Goal: Task Accomplishment & Management: Complete application form

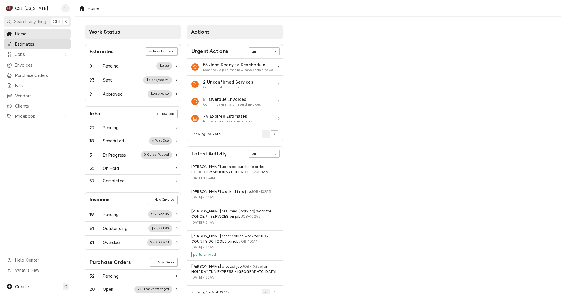
click at [27, 41] on span "Estimates" at bounding box center [41, 44] width 53 height 6
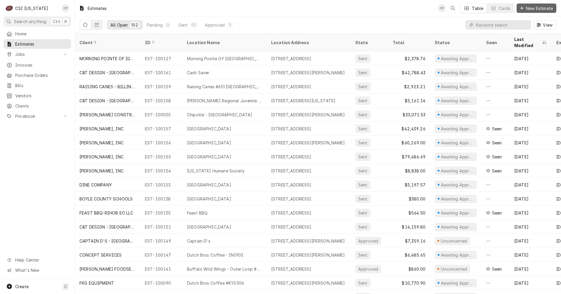
click at [537, 10] on span "New Estimate" at bounding box center [539, 8] width 29 height 6
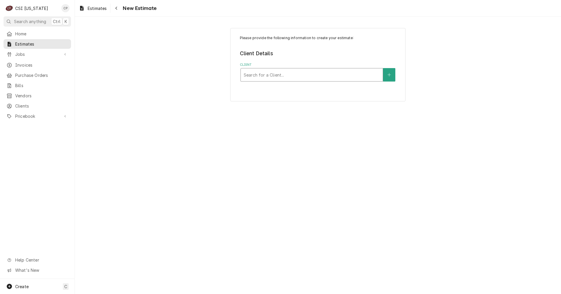
click at [261, 71] on div "Client" at bounding box center [312, 75] width 136 height 11
type input "c&t"
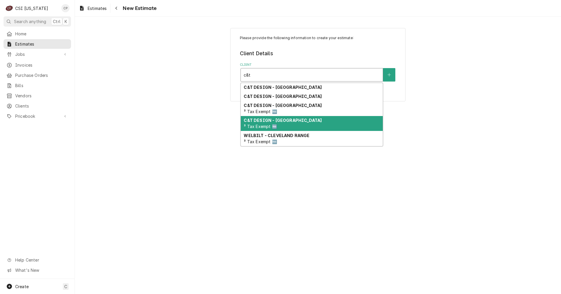
click at [290, 124] on div "C&T DESIGN - SHELBYVILLE ³ Tax Exempt 🆓" at bounding box center [312, 123] width 142 height 15
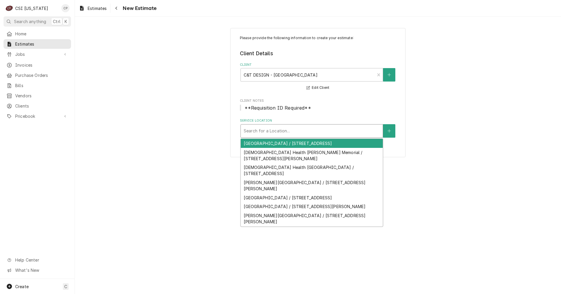
click at [293, 131] on div "Service Location" at bounding box center [312, 131] width 136 height 11
click at [390, 130] on icon "Create New Location" at bounding box center [390, 131] width 4 height 4
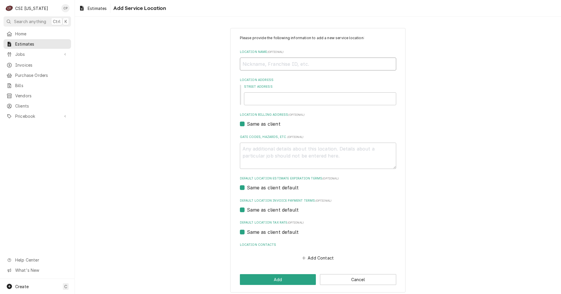
click at [301, 66] on input "Location Name ( optional )" at bounding box center [318, 64] width 156 height 13
type textarea "x"
type input "K"
type textarea "x"
type input "Ke"
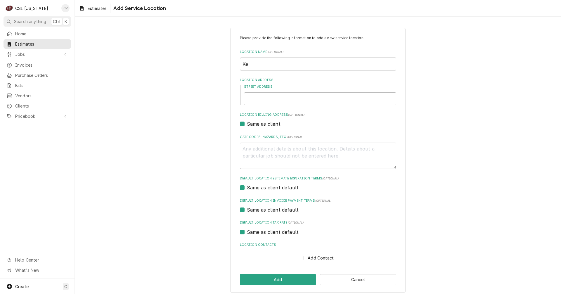
type textarea "x"
type input "Ken"
type textarea "x"
type input "Kent"
type textarea "x"
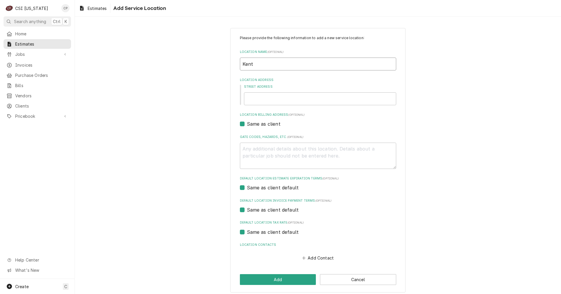
type input "Kentu"
type textarea "x"
type input "Kentuc"
type textarea "x"
type input "Kentuck"
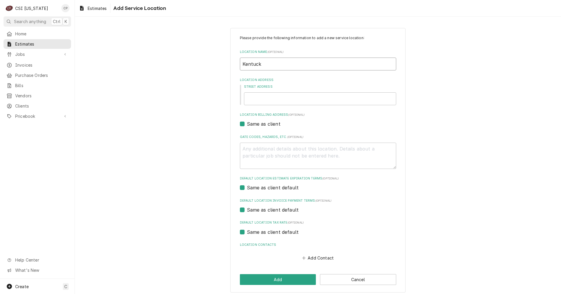
type textarea "x"
type input "Kentucky"
type textarea "x"
type input "Kentucky"
type textarea "x"
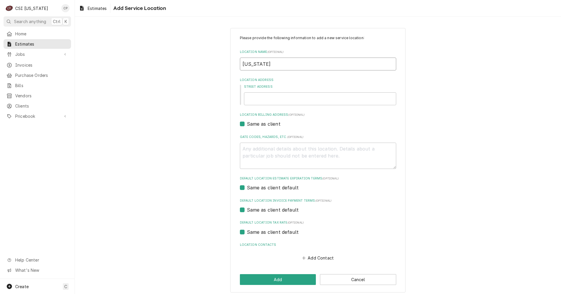
type input "Kentucky H"
type textarea "x"
type input "Kentucky Hu"
type textarea "x"
type input "Kentucky Hum"
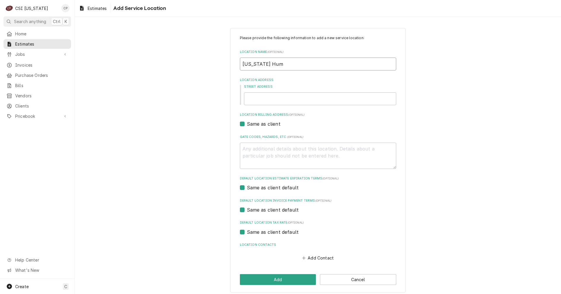
type textarea "x"
type input "Kentucky Huma"
type textarea "x"
type input "Kentucky Humai"
type textarea "x"
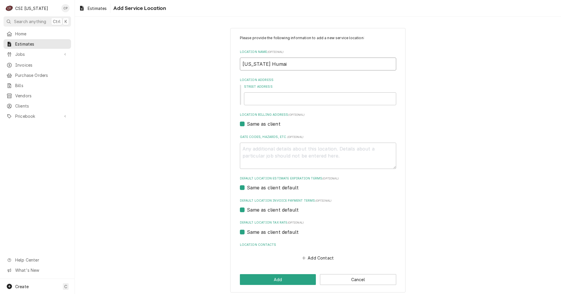
type input "Kentucky Humain"
type textarea "x"
type input "Kentucky Humaine"
type textarea "x"
type input "Kentucky Humaine"
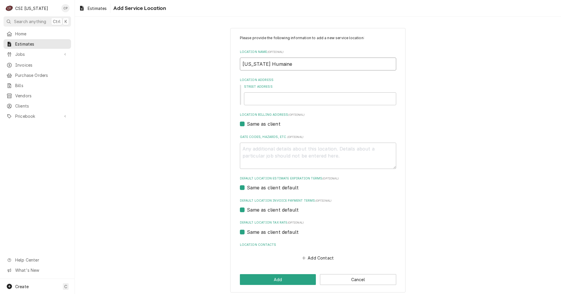
type textarea "x"
type input "Kentucky Humaine S"
type textarea "x"
type input "Kentucky Humaine So"
type textarea "x"
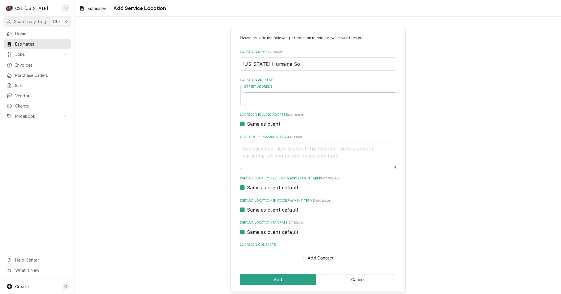
type input "Kentucky Humaine Soc"
type textarea "x"
type input "Kentucky Humaine Soc"
click at [278, 63] on input "Kentucky Humaine Soc" at bounding box center [318, 64] width 156 height 13
type textarea "x"
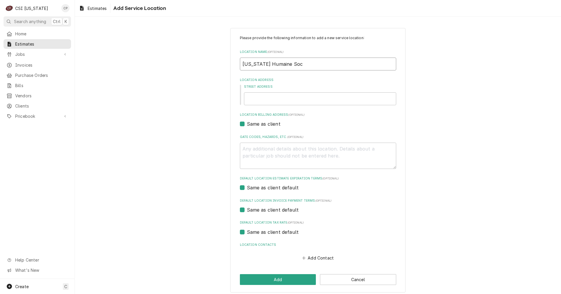
type input "Kentucky Humane Soc"
click at [304, 63] on input "Kentucky Humane Soc" at bounding box center [318, 64] width 156 height 13
type textarea "x"
type input "Kentucky Humane Socc"
type textarea "x"
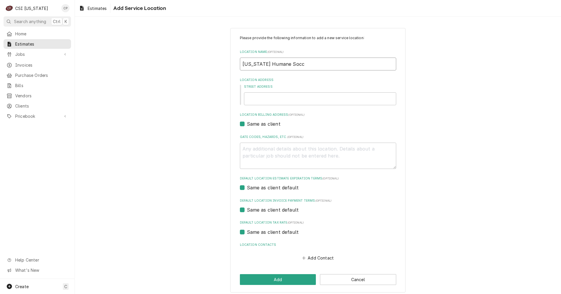
type input "Kentucky Humane Soc"
type textarea "x"
type input "Kentucky Humane Soci"
type textarea "x"
type input "Kentucky Humane Socie"
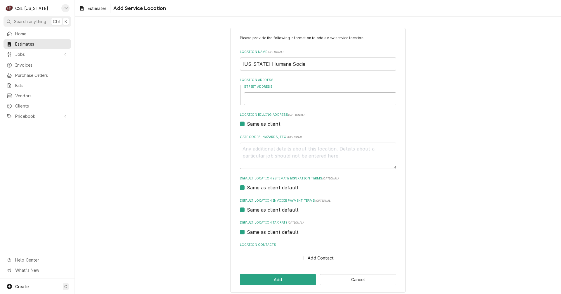
type textarea "x"
type input "Kentucky Humane Societ"
type textarea "x"
type input "Kentucky Humane Society"
type textarea "x"
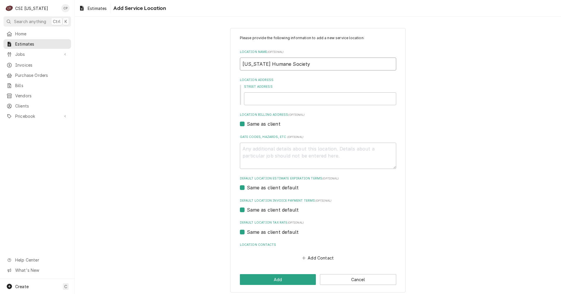
type input "Kentucky Humane Society"
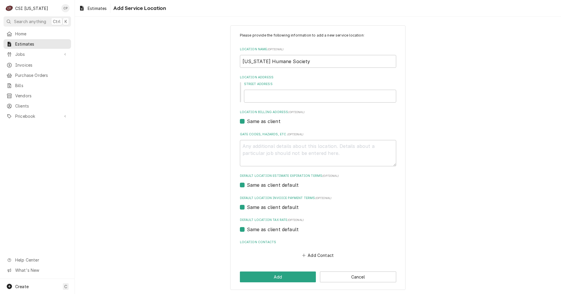
scroll to position [4, 0]
click at [269, 96] on input "Street Address" at bounding box center [320, 95] width 152 height 13
type textarea "x"
type input "T"
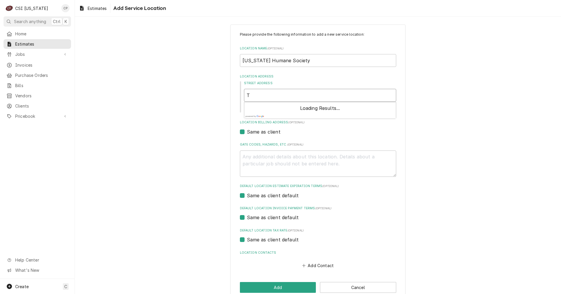
type textarea "x"
type input "TB"
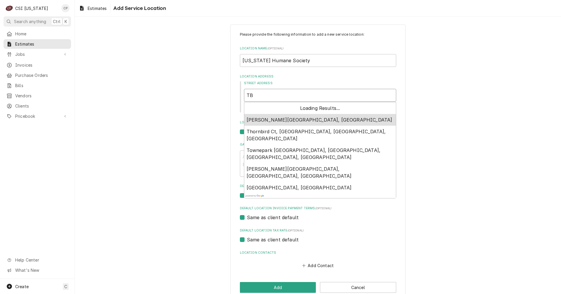
type textarea "x"
type input "TBD"
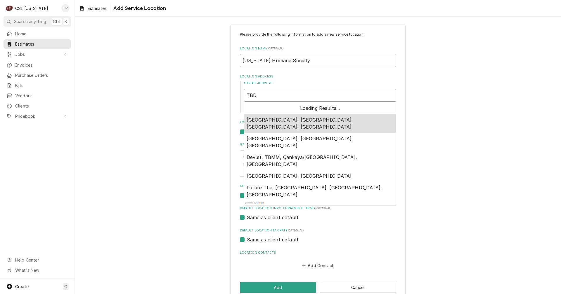
type textarea "x"
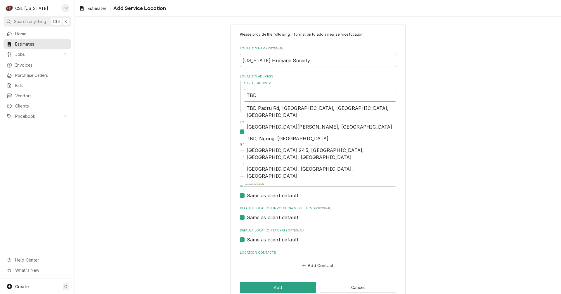
click at [275, 96] on input "TBD" at bounding box center [320, 95] width 152 height 13
type input "TBD"
click at [452, 190] on div "Please provide the following information to add a new service location: Locatio…" at bounding box center [318, 162] width 486 height 286
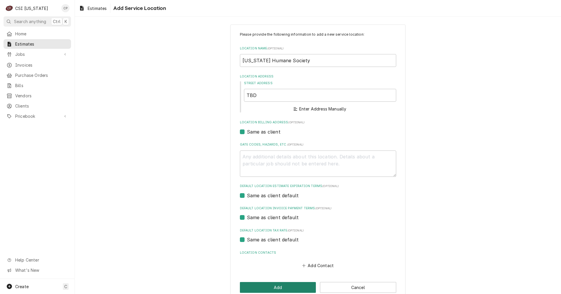
click at [283, 289] on button "Add" at bounding box center [278, 287] width 76 height 11
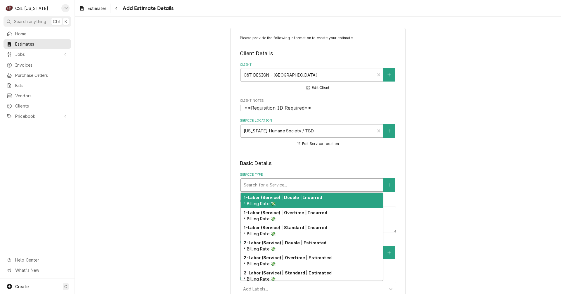
click at [267, 187] on div "Service Type" at bounding box center [312, 185] width 136 height 11
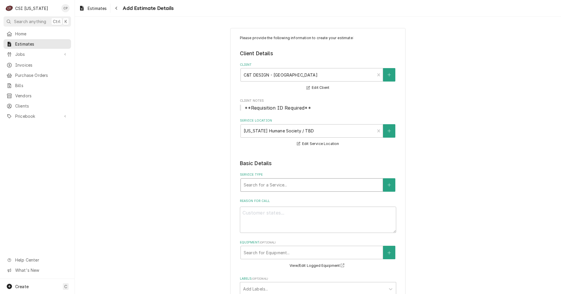
click at [262, 186] on div "Service Type" at bounding box center [312, 185] width 136 height 11
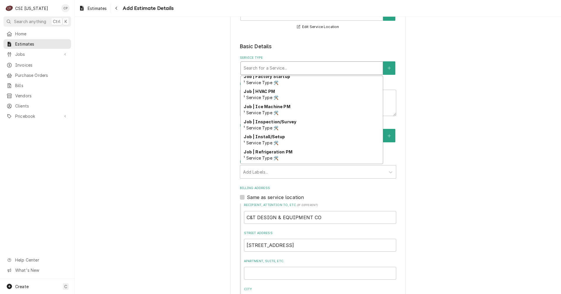
scroll to position [284, 0]
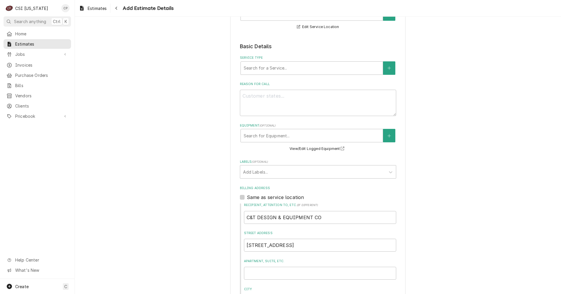
click at [164, 148] on div "Please provide the following information to create your estimate: Client Detail…" at bounding box center [318, 175] width 486 height 538
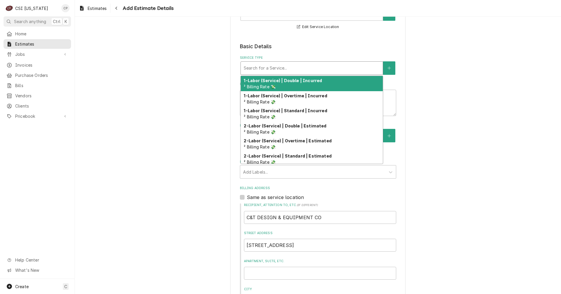
drag, startPoint x: 308, startPoint y: 70, endPoint x: 304, endPoint y: 71, distance: 4.4
click at [307, 70] on div "Service Type" at bounding box center [312, 68] width 136 height 11
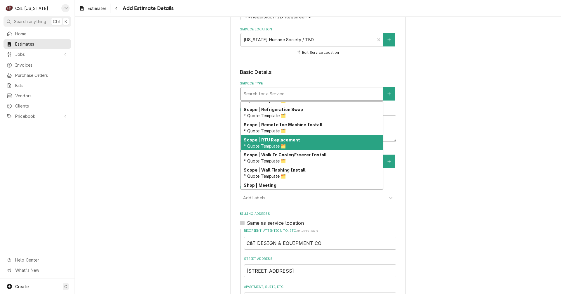
scroll to position [660, 0]
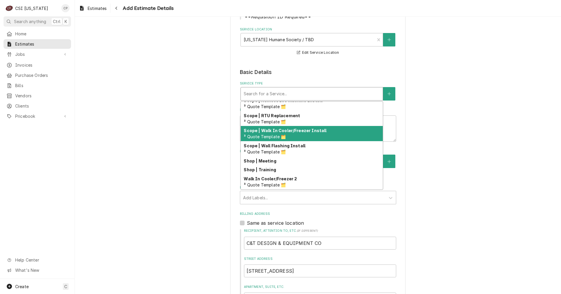
click at [293, 135] on div "Scope | Walk In Cooler/Freezer Install ³ Quote Template 🗂️" at bounding box center [312, 133] width 142 height 15
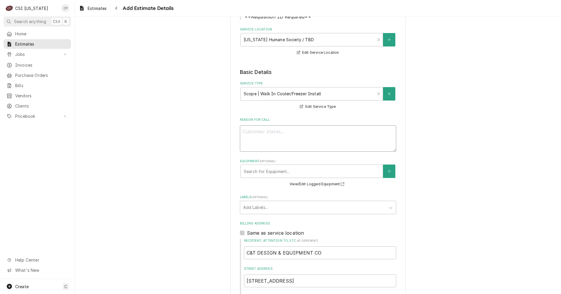
click at [293, 135] on textarea "Reason For Call" at bounding box center [318, 138] width 156 height 26
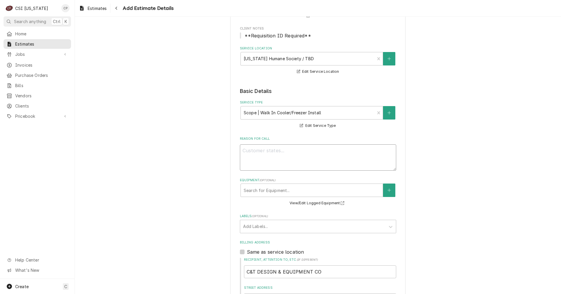
scroll to position [62, 0]
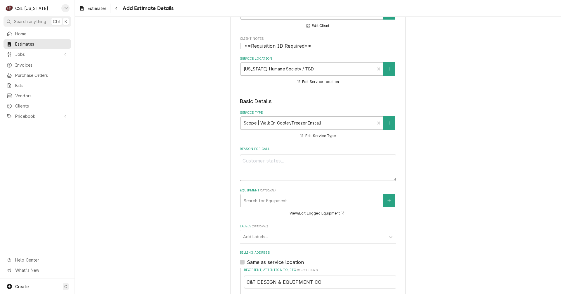
click at [273, 159] on textarea "Reason For Call" at bounding box center [318, 168] width 156 height 26
click at [272, 199] on div "Equipment" at bounding box center [312, 200] width 136 height 11
click at [273, 199] on div "Equipment" at bounding box center [312, 200] width 136 height 11
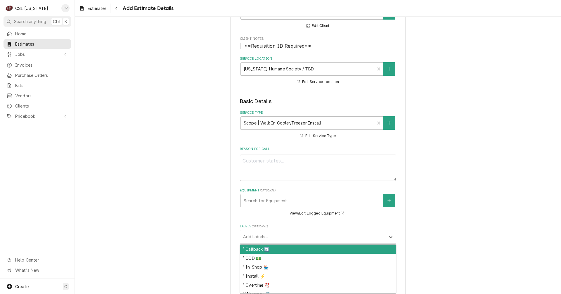
click at [265, 236] on div "Labels" at bounding box center [312, 236] width 139 height 11
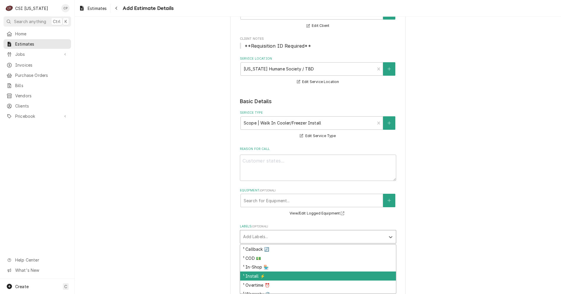
click at [260, 274] on div "¹ Install ⚡️" at bounding box center [318, 276] width 156 height 9
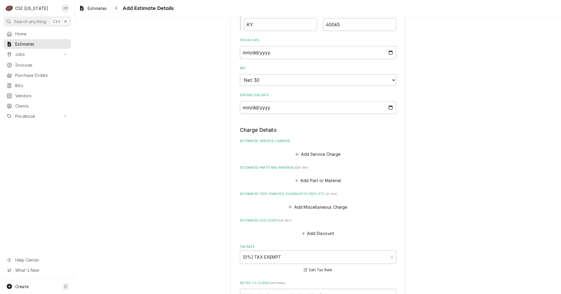
scroll to position [442, 0]
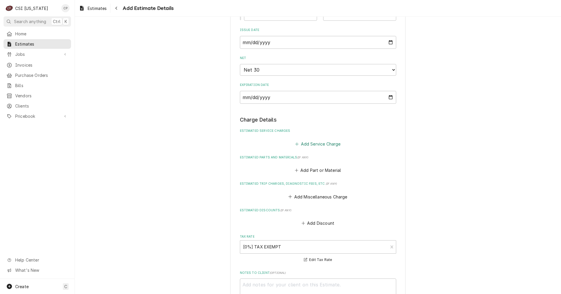
click at [329, 146] on button "Add Service Charge" at bounding box center [317, 144] width 47 height 8
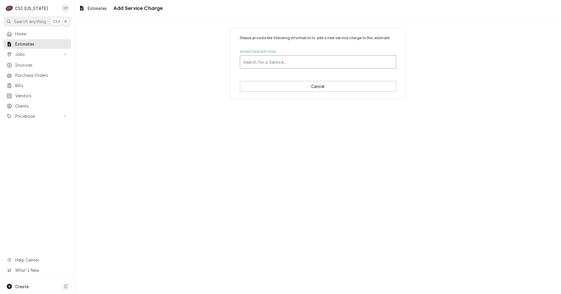
click at [300, 62] on div "Short Description" at bounding box center [318, 62] width 150 height 11
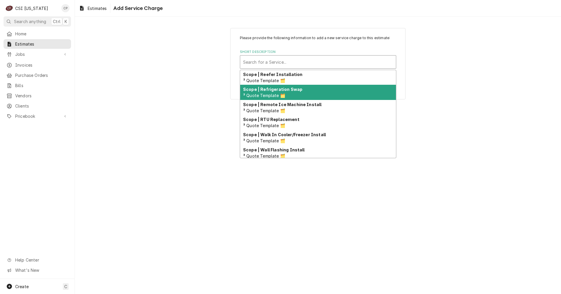
scroll to position [636, 0]
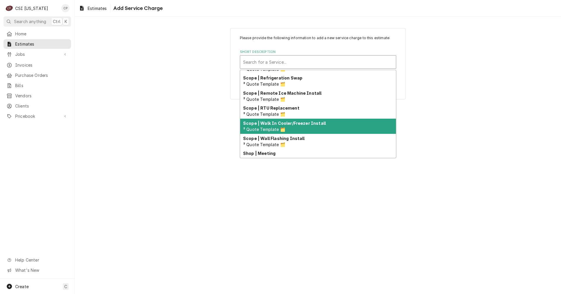
click at [297, 127] on div "Scope | Walk In Cooler/Freezer Install ³ Quote Template 🗂️" at bounding box center [318, 126] width 156 height 15
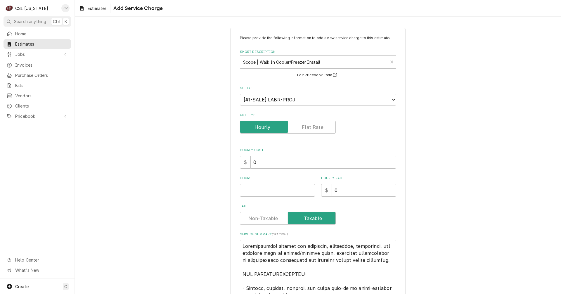
type textarea "x"
click at [298, 129] on input "Unit Type" at bounding box center [288, 127] width 91 height 13
checkbox input "true"
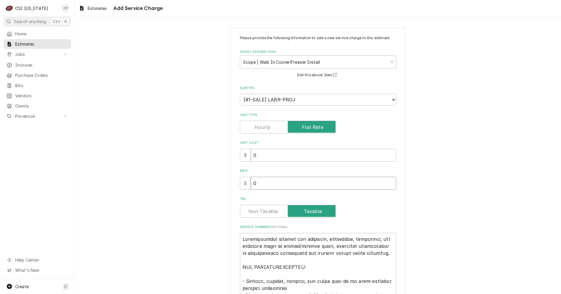
drag, startPoint x: 255, startPoint y: 184, endPoint x: 241, endPoint y: 187, distance: 13.6
click at [241, 187] on div "$ 0" at bounding box center [318, 183] width 156 height 13
type textarea "x"
type input "2"
type textarea "x"
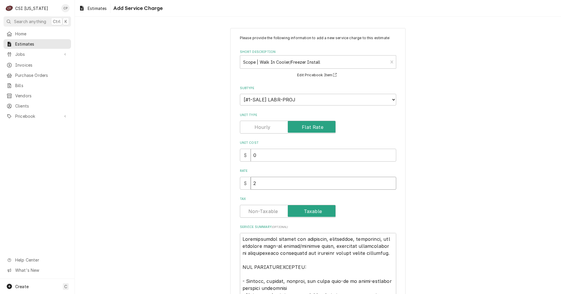
type input "28"
type textarea "x"
type input "289"
type textarea "x"
type input "28"
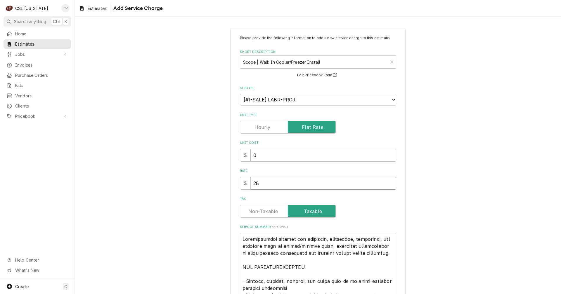
type textarea "x"
type input "280"
type textarea "x"
type input "2800"
type textarea "x"
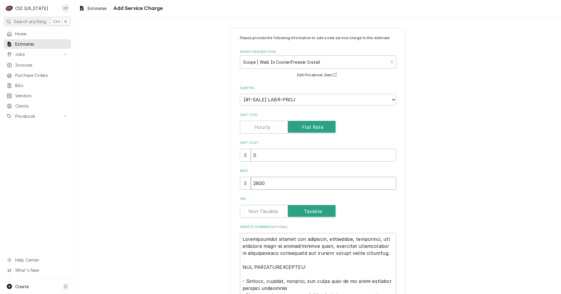
type input "2800"
click at [257, 210] on label "Tax" at bounding box center [288, 211] width 96 height 13
click at [257, 210] on input "Tax" at bounding box center [288, 211] width 91 height 13
checkbox input "false"
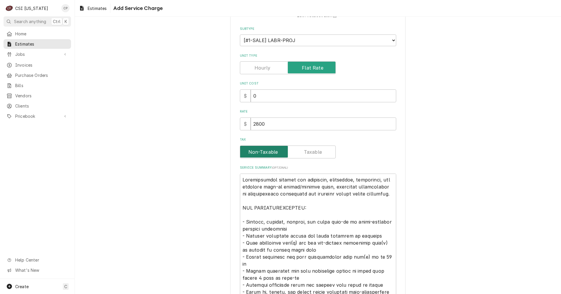
scroll to position [88, 0]
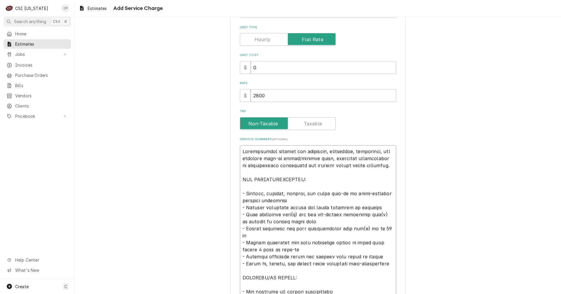
drag, startPoint x: 292, startPoint y: 158, endPoint x: 310, endPoint y: 158, distance: 17.8
click at [310, 158] on textarea "Service Summary ( optional )" at bounding box center [318, 249] width 156 height 209
type textarea "x"
type textarea "Comprehensive service for receiving, inspecting, delivering, and erecting walk-…"
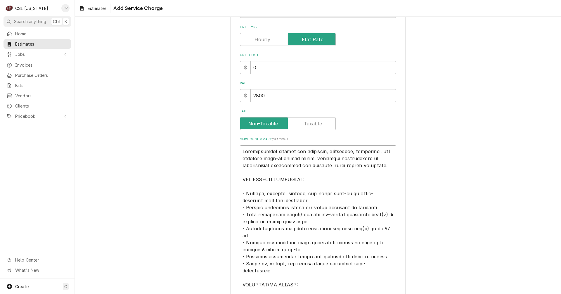
type textarea "x"
type textarea "Comprehensive service for receiving, inspecting, delivering, and erecting walk-…"
drag, startPoint x: 305, startPoint y: 157, endPoint x: 356, endPoint y: 164, distance: 51.3
click at [355, 166] on textarea "Service Summary ( optional )" at bounding box center [318, 249] width 156 height 209
type textarea "x"
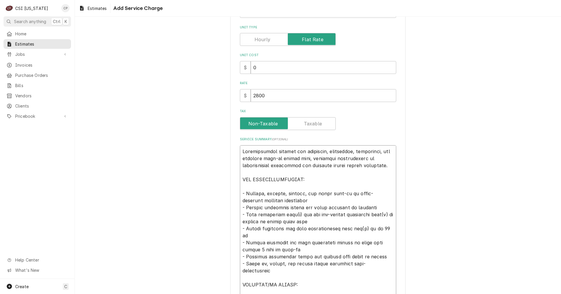
type textarea "Comprehensive service for receiving, inspecting, delivering, and erecting walk-…"
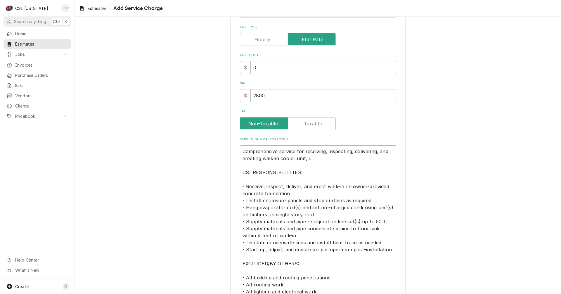
type textarea "x"
type textarea "Comprehensive service for receiving, inspecting, delivering, and erecting walk-…"
type textarea "x"
type textarea "Comprehensive service for receiving, inspecting, delivering, and erecting walk-…"
type textarea "x"
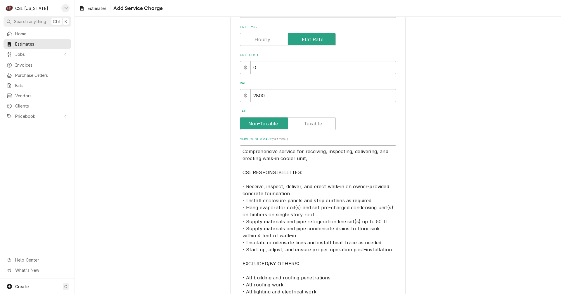
type textarea "Comprehensive service for receiving, inspecting, delivering, and erecting walk-…"
click at [302, 173] on textarea "Comprehensive service for receiving, inspecting, delivering, and erecting walk-…" at bounding box center [318, 246] width 156 height 202
click at [297, 208] on textarea "Comprehensive service for receiving, inspecting, delivering, and erecting walk-…" at bounding box center [318, 246] width 156 height 202
type textarea "x"
type textarea "Comprehensive service for receiving, inspecting, delivering, and erecting walk-…"
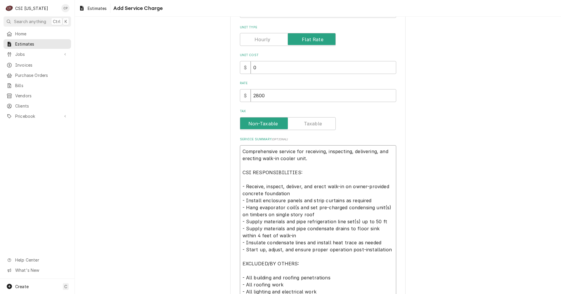
type textarea "x"
type textarea "Comprehensive service for receiving, inspecting, delivering, and erecting walk-…"
drag, startPoint x: 312, startPoint y: 207, endPoint x: 341, endPoint y: 207, distance: 28.6
click at [341, 207] on textarea "Comprehensive service for receiving, inspecting, delivering, and erecting walk-…" at bounding box center [318, 246] width 156 height 202
type textarea "x"
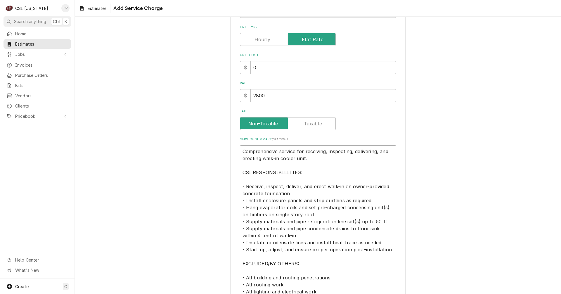
type textarea "Comprehensive service for receiving, inspecting, delivering, and erecting walk-…"
type textarea "x"
type textarea "Comprehensive service for receiving, inspecting, delivering, and erecting walk-…"
click at [354, 208] on textarea "Comprehensive service for receiving, inspecting, delivering, and erecting walk-…" at bounding box center [318, 246] width 156 height 202
type textarea "x"
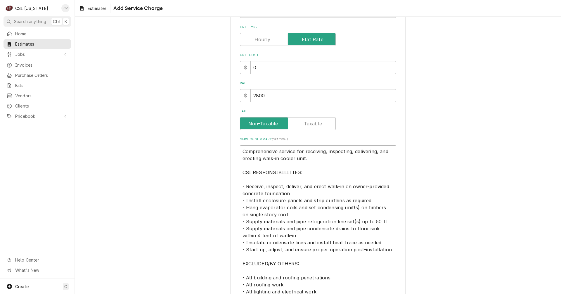
type textarea "Comprehensive service for receiving, inspecting, delivering, and erecting walk-…"
type textarea "x"
type textarea "Comprehensive service for receiving, inspecting, delivering, and erecting walk-…"
type textarea "x"
type textarea "Comprehensive service for receiving, inspecting, delivering, and erecting walk-…"
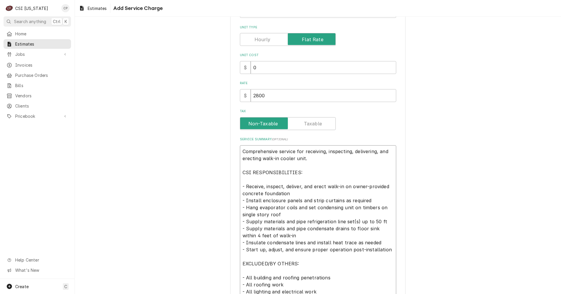
drag, startPoint x: 240, startPoint y: 223, endPoint x: 380, endPoint y: 253, distance: 143.7
click at [378, 253] on textarea "Comprehensive service for receiving, inspecting, delivering, and erecting walk-…" at bounding box center [318, 246] width 156 height 202
type textarea "x"
type textarea "Comprehensive service for receiving, inspecting, delivering, and erecting walk-…"
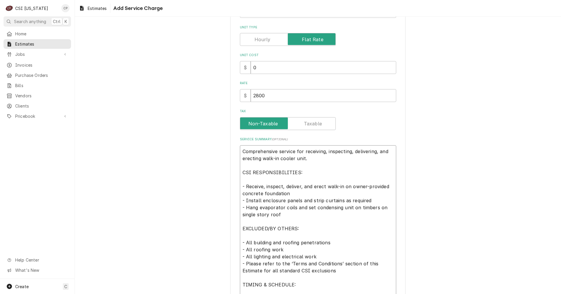
type textarea "x"
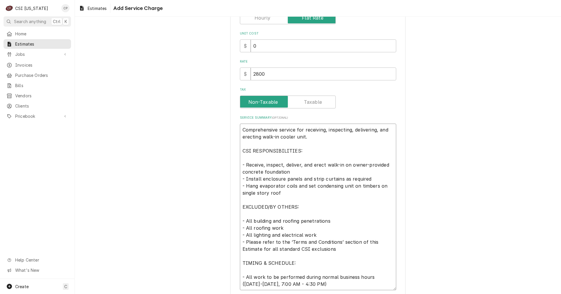
scroll to position [141, 0]
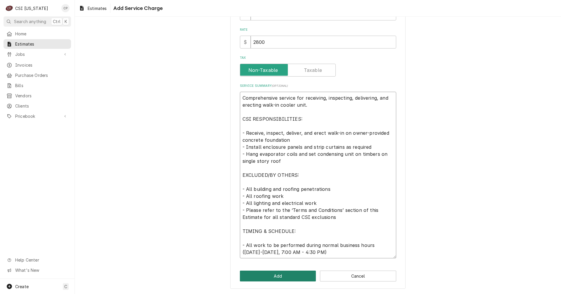
type textarea "Comprehensive service for receiving, inspecting, delivering, and erecting walk-…"
click at [280, 277] on button "Add" at bounding box center [278, 276] width 76 height 11
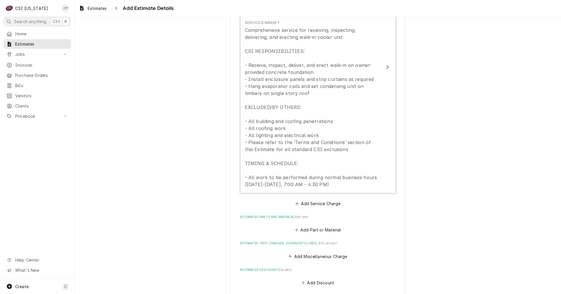
scroll to position [639, 0]
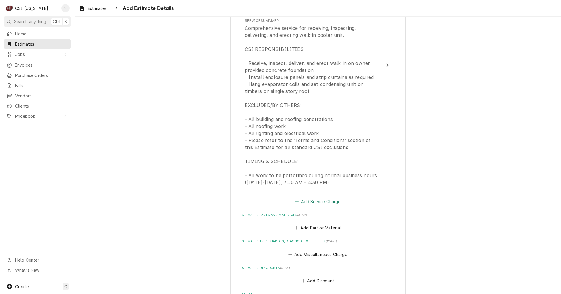
click at [325, 204] on button "Add Service Charge" at bounding box center [317, 201] width 47 height 8
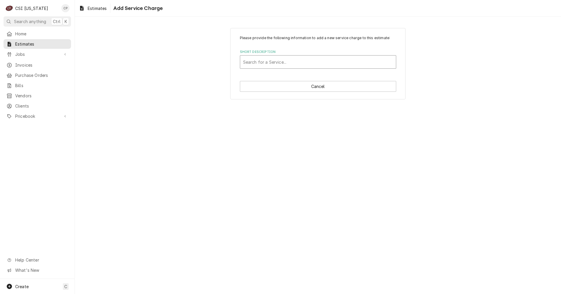
click at [276, 65] on div "Short Description" at bounding box center [318, 62] width 150 height 11
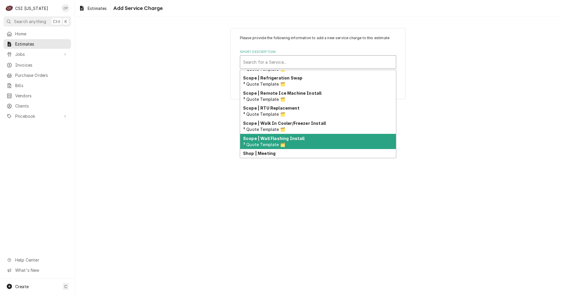
scroll to position [660, 0]
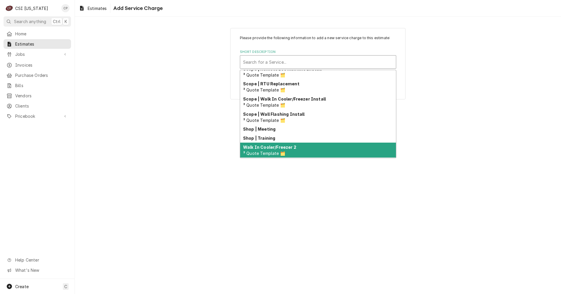
click at [296, 148] on div "Walk In Cooler/Freezer 2 ³ Quote Template 🗂️" at bounding box center [318, 150] width 156 height 15
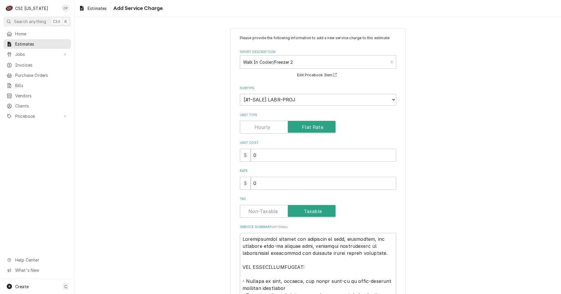
type textarea "x"
click at [274, 128] on input "Unit Type" at bounding box center [288, 127] width 91 height 13
checkbox input "false"
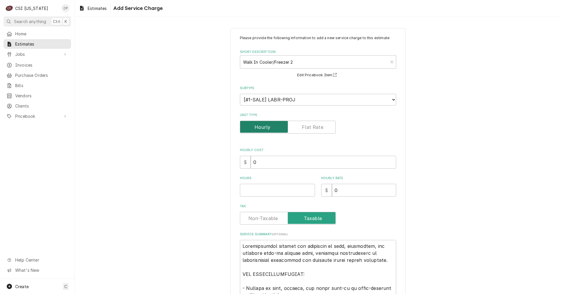
type textarea "x"
click at [302, 125] on label "Unit Type" at bounding box center [288, 127] width 96 height 13
click at [302, 125] on input "Unit Type" at bounding box center [288, 127] width 91 height 13
checkbox input "true"
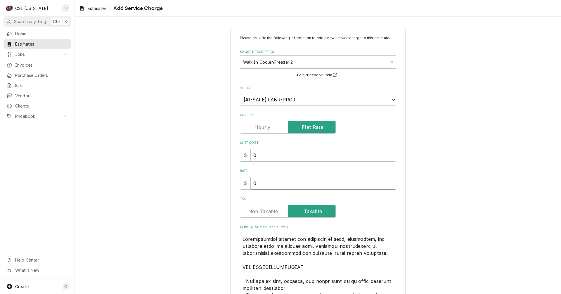
drag, startPoint x: 256, startPoint y: 183, endPoint x: 234, endPoint y: 178, distance: 22.5
click at [235, 180] on div "Please provide the following information to add a new service charge to this es…" at bounding box center [317, 250] width 175 height 444
click at [262, 185] on input "0" at bounding box center [324, 183] width 146 height 13
type textarea "x"
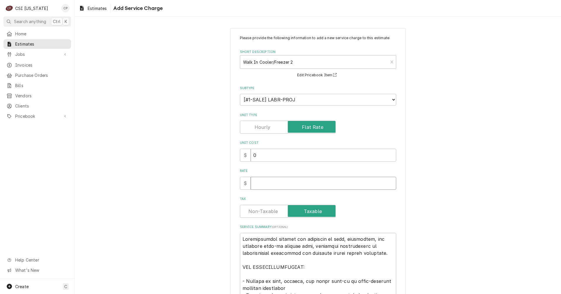
type input "5"
type textarea "x"
type input "58"
type textarea "x"
type input "581"
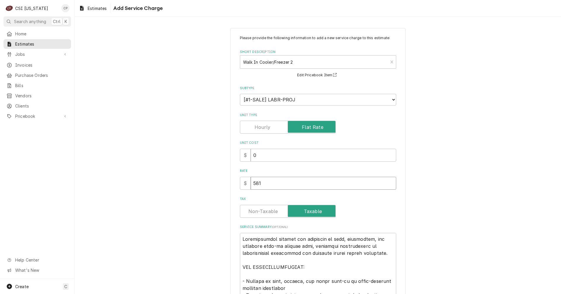
type textarea "x"
type input "5818"
type textarea "x"
type input "5818"
click at [274, 213] on label "Tax" at bounding box center [288, 211] width 96 height 13
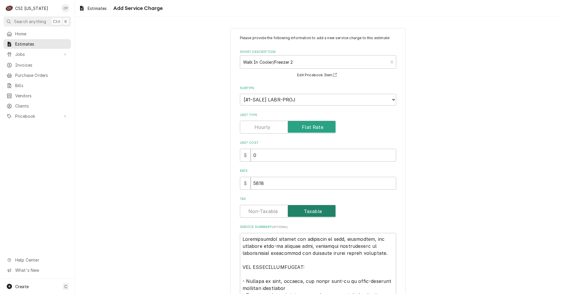
click at [274, 213] on input "Tax" at bounding box center [288, 211] width 91 height 13
checkbox input "false"
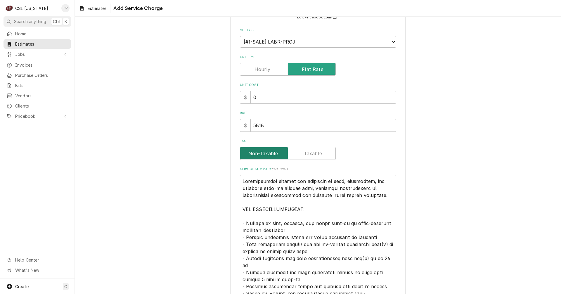
scroll to position [58, 0]
drag, startPoint x: 302, startPoint y: 180, endPoint x: 326, endPoint y: 187, distance: 24.7
click at [326, 187] on textarea "Service Summary ( optional )" at bounding box center [318, 278] width 156 height 209
type textarea "x"
type textarea "Comprehensive service for installation of refrigeration components and ensuring…"
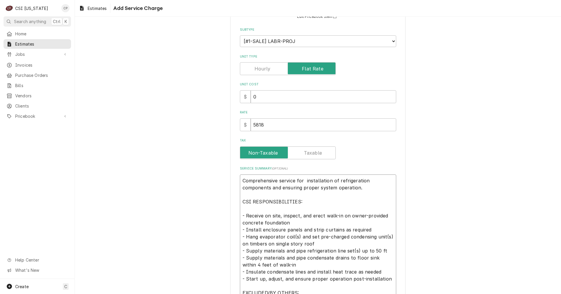
type textarea "x"
type textarea "Comprehensive service for installation of refrigeration components and ensuring…"
drag, startPoint x: 240, startPoint y: 215, endPoint x: 317, endPoint y: 244, distance: 82.3
click at [317, 244] on textarea "Comprehensive service for installation of refrigeration components and ensuring…" at bounding box center [318, 275] width 156 height 202
type textarea "x"
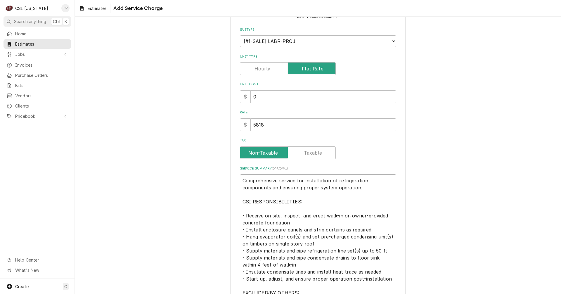
type textarea "Comprehensive service for installation of refrigeration components and ensuring…"
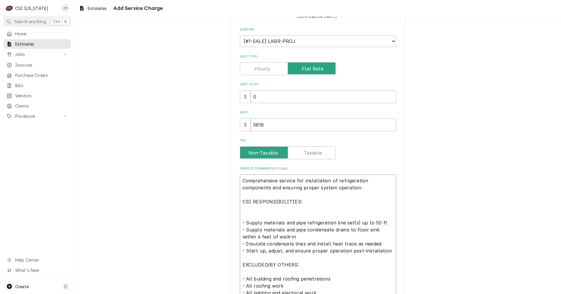
type textarea "x"
type textarea "Comprehensive service for installation of refrigeration components and ensuring…"
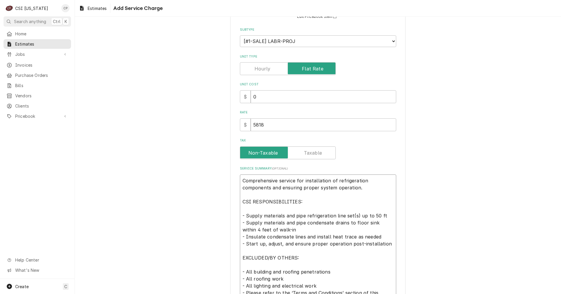
click at [356, 217] on textarea "Comprehensive service for installation of refrigeration components and ensuring…" at bounding box center [318, 257] width 156 height 167
type textarea "x"
type textarea "Comprehensive service for installation of refrigeration components and ensuring…"
type textarea "x"
type textarea "Comprehensive service for installation of refrigeration components and ensuring…"
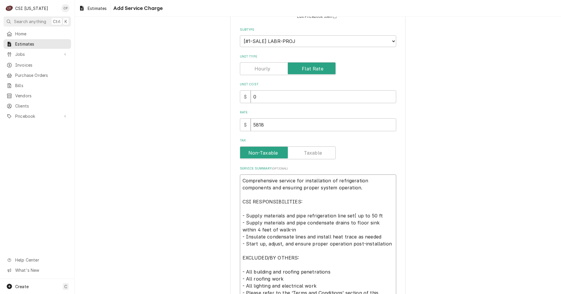
type textarea "x"
type textarea "Comprehensive service for installation of refrigeration components and ensuring…"
type textarea "x"
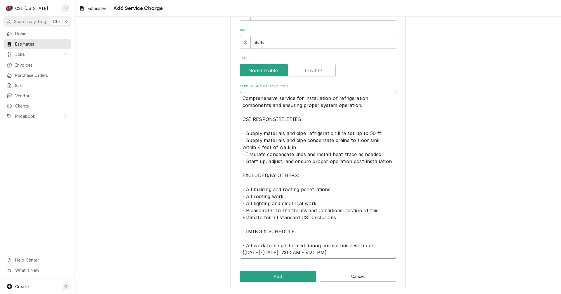
scroll to position [141, 0]
type textarea "Comprehensive service for installation of refrigeration components and ensuring…"
click at [281, 277] on button "Add" at bounding box center [278, 276] width 76 height 11
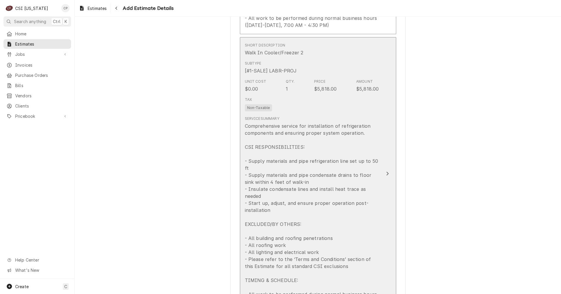
scroll to position [592, 0]
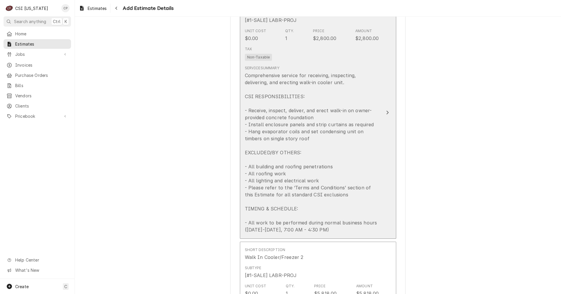
click at [386, 114] on icon "Update Line Item" at bounding box center [387, 112] width 3 height 5
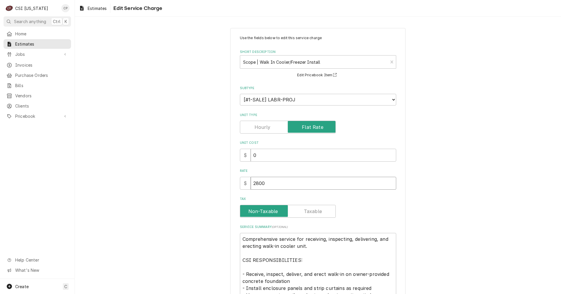
drag, startPoint x: 284, startPoint y: 183, endPoint x: 216, endPoint y: 181, distance: 68.4
click at [216, 181] on div "Use the fields below to edit this service charge Short Description Scope | Walk…" at bounding box center [318, 236] width 486 height 427
type textarea "x"
type input "3"
type textarea "x"
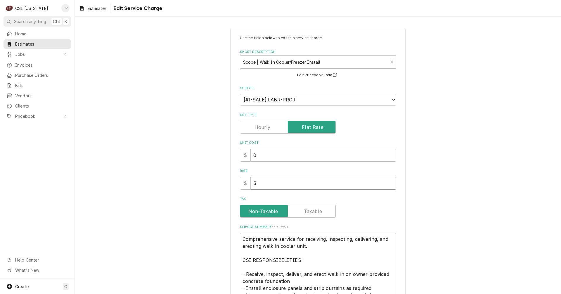
type input "30"
type textarea "x"
type input "302"
type textarea "x"
type input "3020"
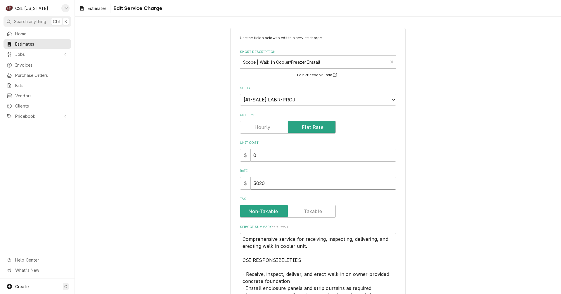
type textarea "x"
type input "3020"
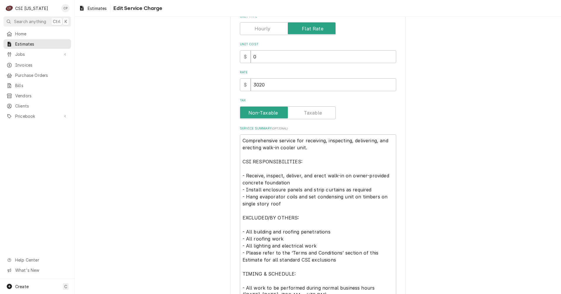
scroll to position [156, 0]
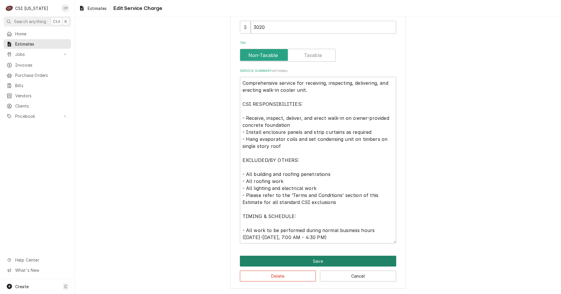
click at [301, 260] on button "Save" at bounding box center [318, 261] width 156 height 11
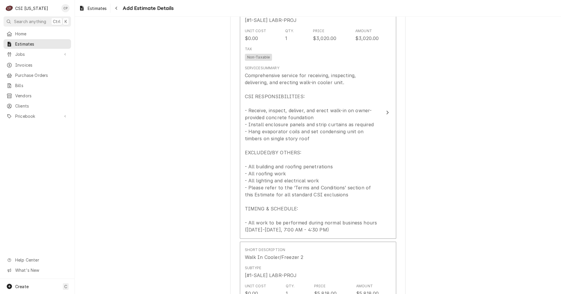
scroll to position [603, 0]
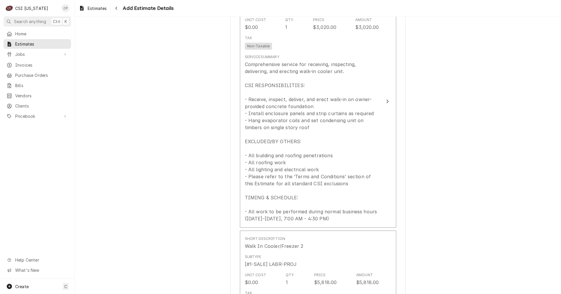
type textarea "x"
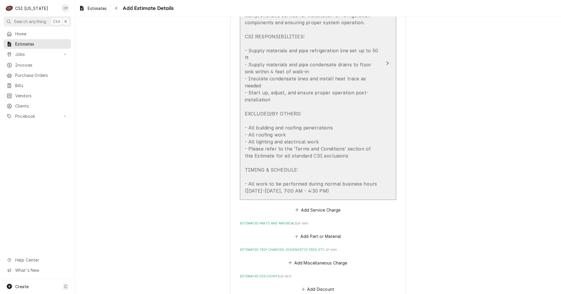
scroll to position [983, 0]
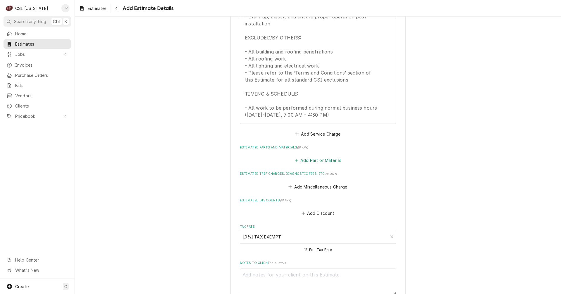
click at [318, 156] on button "Add Part or Material" at bounding box center [318, 160] width 48 height 8
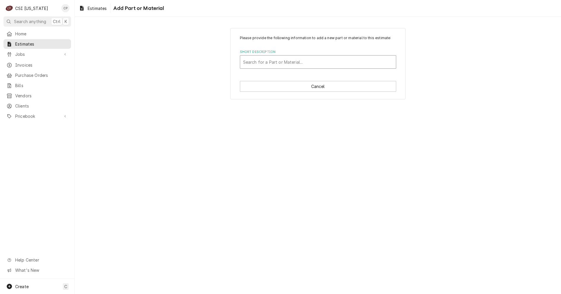
click at [293, 64] on div "Short Description" at bounding box center [318, 62] width 150 height 11
type input "r-448"
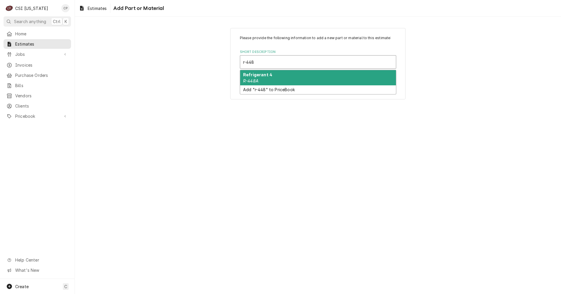
click at [284, 75] on div "Refrigerant 4 R-448A" at bounding box center [318, 77] width 156 height 15
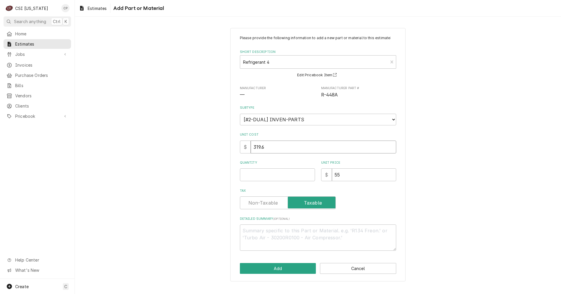
click at [241, 149] on div "$ 319.6" at bounding box center [318, 147] width 156 height 13
click at [252, 177] on input "Quantity" at bounding box center [277, 174] width 75 height 13
type textarea "x"
type input "2"
type textarea "x"
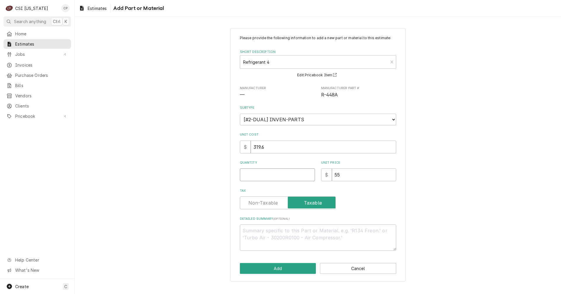
type textarea "x"
type input "1"
type textarea "x"
type input "1"
type textarea "x"
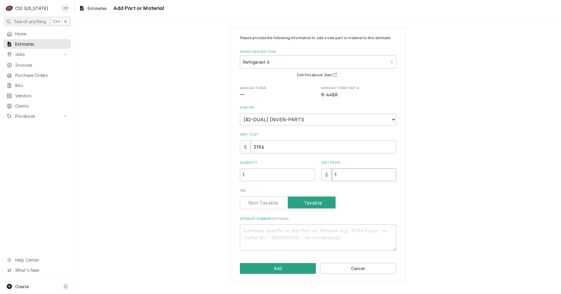
type input "11"
type textarea "x"
type input "110"
type textarea "x"
type input "1100"
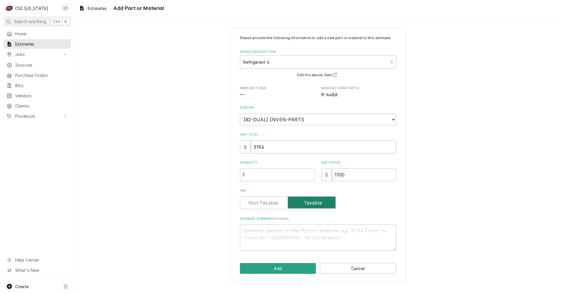
type textarea "x"
click at [266, 204] on label "Tax" at bounding box center [288, 202] width 96 height 13
click at [266, 204] on input "Tax" at bounding box center [288, 202] width 91 height 13
checkbox input "false"
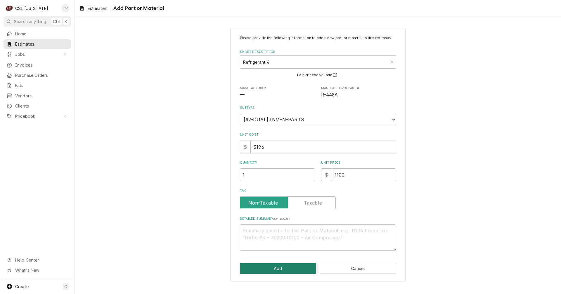
click at [284, 273] on button "Add" at bounding box center [278, 268] width 76 height 11
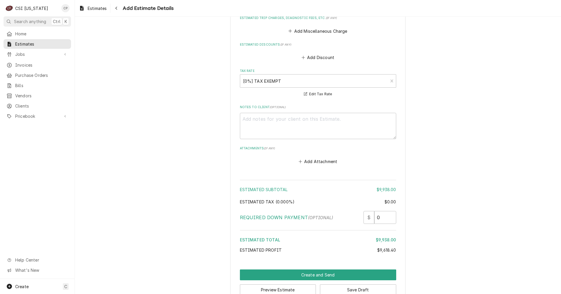
scroll to position [1247, 0]
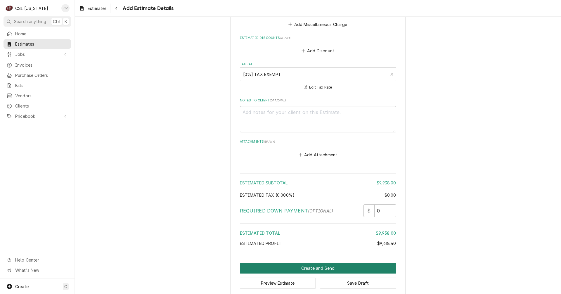
click at [317, 263] on button "Create and Send" at bounding box center [318, 268] width 156 height 11
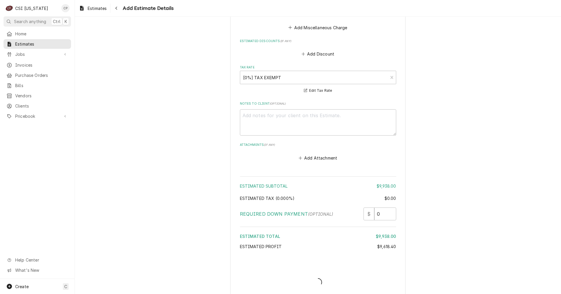
type textarea "x"
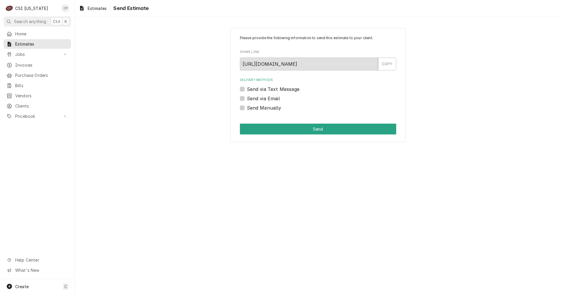
click at [247, 97] on label "Send via Email" at bounding box center [263, 98] width 33 height 7
click at [247, 97] on input "Send via Email" at bounding box center [325, 101] width 156 height 13
checkbox input "true"
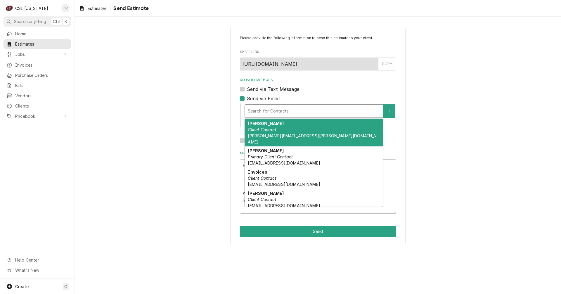
click at [303, 114] on div "Delivery Methods" at bounding box center [314, 111] width 132 height 11
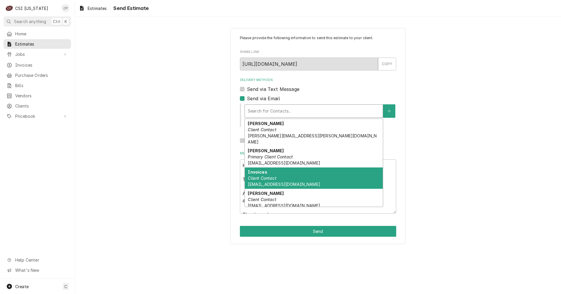
scroll to position [18, 0]
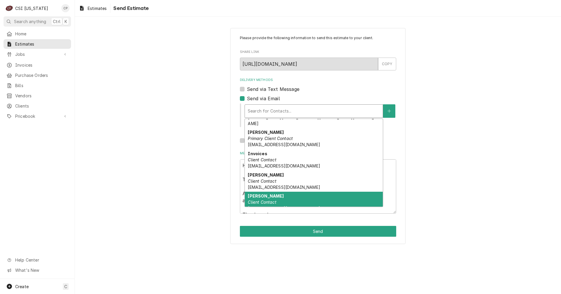
click at [260, 200] on em "Client Contact" at bounding box center [262, 202] width 28 height 5
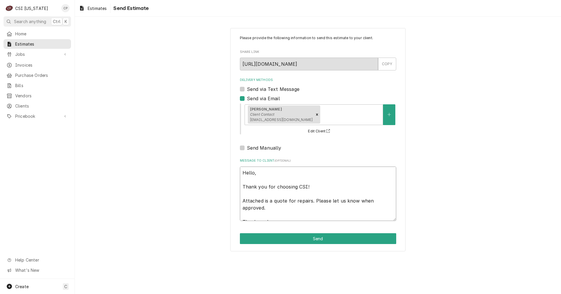
drag, startPoint x: 295, startPoint y: 200, endPoint x: 365, endPoint y: 208, distance: 70.0
click at [365, 208] on textarea "Hello, Thank you for choosing CSI! Attached is a quote for repairs. Please let …" at bounding box center [318, 194] width 156 height 54
type textarea "x"
type textarea "Hello, Thank you for choosing CSI! Attached is a quote for t Thank you!"
type textarea "x"
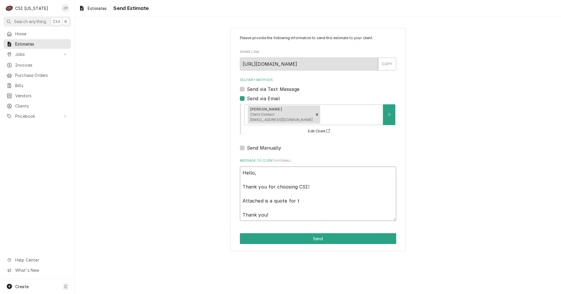
type textarea "Hello, Thank you for choosing CSI! Attached is a quote for th Thank you!"
type textarea "x"
type textarea "Hello, Thank you for choosing CSI! Attached is a quote for the Thank you!"
type textarea "x"
type textarea "Hello, Thank you for choosing CSI! Attached is a quote for the Thank you!"
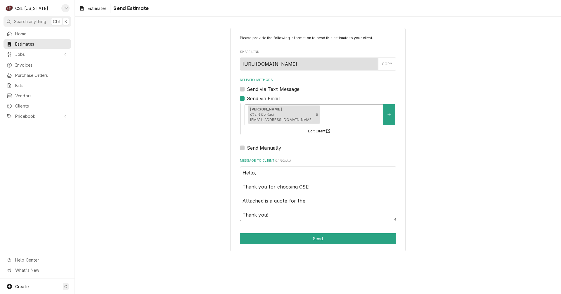
type textarea "x"
type textarea "Hello, Thank you for choosing CSI! Attached is a quote for the K Thank you!"
type textarea "x"
type textarea "Hello, Thank you for choosing CSI! Attached is a quote for the Ky Thank you!"
type textarea "x"
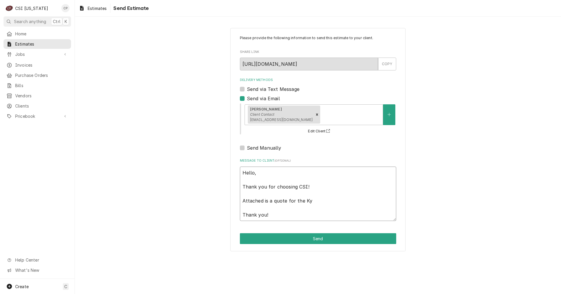
type textarea "Hello, Thank you for choosing CSI! Attached is a quote for the Ky Thank you!"
type textarea "x"
type textarea "Hello, Thank you for choosing CSI! Attached is a quote for the Ky H Thank you!"
type textarea "x"
type textarea "Hello, Thank you for choosing CSI! Attached is a quote for the Ky Hu Thank you!"
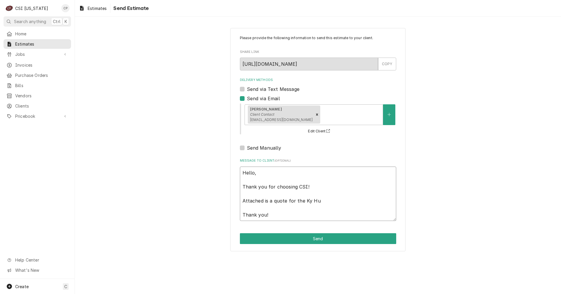
type textarea "x"
type textarea "Hello, Thank you for choosing CSI! Attached is a quote for the Ky Hum Thank you!"
type textarea "x"
type textarea "Hello, Thank you for choosing CSI! Attached is a quote for the Ky Huma Thank yo…"
type textarea "x"
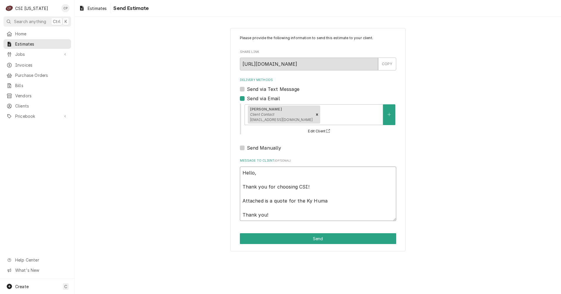
type textarea "Hello, Thank you for choosing CSI! Attached is a quote for the Ky Human Thank y…"
type textarea "x"
type textarea "Hello, Thank you for choosing CSI! Attached is a quote for the Ky Humane Thank …"
type textarea "x"
type textarea "Hello, Thank you for choosing CSI! Attached is a quote for the Ky Humane Thank …"
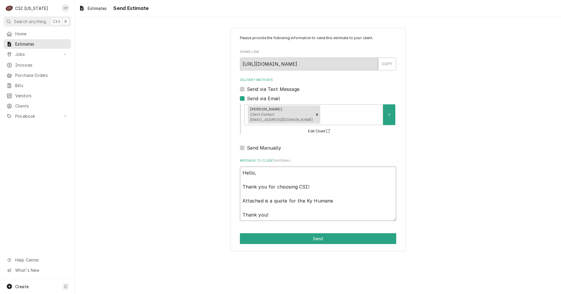
type textarea "x"
type textarea "Hello, Thank you for choosing CSI! Attached is a quote for the Ky Humane S Than…"
type textarea "x"
type textarea "Hello, Thank you for choosing CSI! Attached is a quote for the Ky Humane Si Tha…"
type textarea "x"
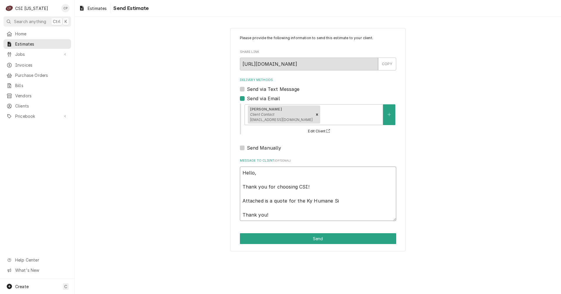
type textarea "Hello, Thank you for choosing CSI! Attached is a quote for the Ky Humane S Than…"
type textarea "x"
type textarea "Hello, Thank you for choosing CSI! Attached is a quote for the Ky Humane So Tha…"
type textarea "x"
type textarea "Hello, Thank you for choosing CSI! Attached is a quote for the Ky Humane Soc Th…"
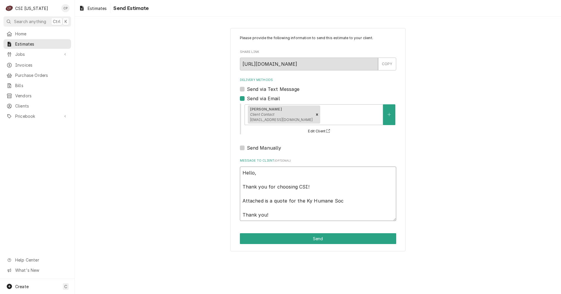
type textarea "x"
type textarea "Hello, Thank you for choosing CSI! Attached is a quote for the Ky Humane Soci T…"
type textarea "x"
type textarea "Hello, Thank you for choosing CSI! Attached is a quote for the Ky Humane Socie …"
type textarea "x"
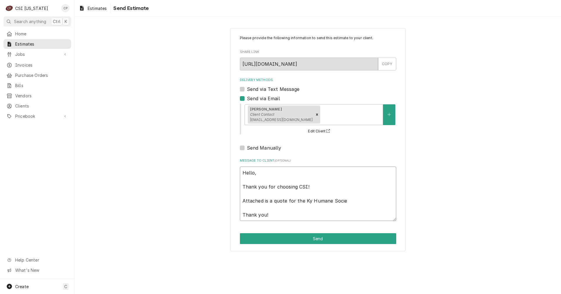
type textarea "Hello, Thank you for choosing CSI! Attached is a quote for the Ky Humane Societ…"
type textarea "x"
type textarea "Hello, Thank you for choosing CSI! Attached is a quote for the Ky Humane Societ…"
type textarea "x"
type textarea "Hello, Thank you for choosing CSI! Attached is a quote for the Ky Humane Societ…"
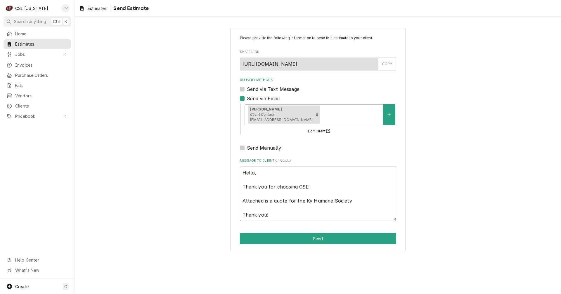
type textarea "x"
type textarea "Hello, Thank you for choosing CSI! Attached is a quote for the Ky Humane Societ…"
type textarea "x"
type textarea "Hello, Thank you for choosing CSI! Attached is a quote for the Ky Humane Societ…"
type textarea "x"
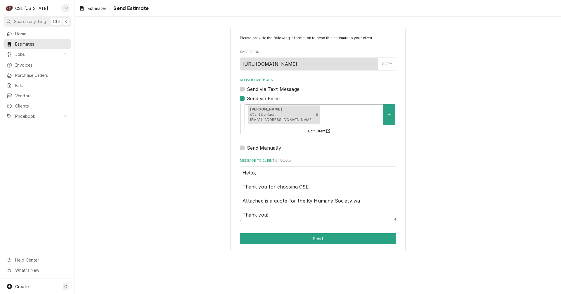
type textarea "Hello, Thank you for choosing CSI! Attached is a quote for the Ky Humane Societ…"
type textarea "x"
type textarea "Hello, Thank you for choosing CSI! Attached is a quote for the Ky Humane Societ…"
type textarea "x"
type textarea "Hello, Thank you for choosing CSI! Attached is a quote for the Ky Humane Societ…"
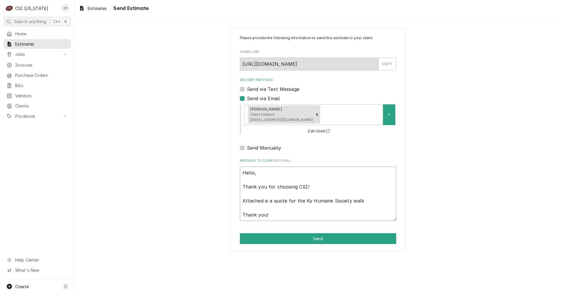
type textarea "x"
type textarea "Hello, Thank you for choosing CSI! Attached is a quote for the Ky Humane Societ…"
type textarea "x"
type textarea "Hello, Thank you for choosing CSI! Attached is a quote for the Ky Humane Societ…"
type textarea "x"
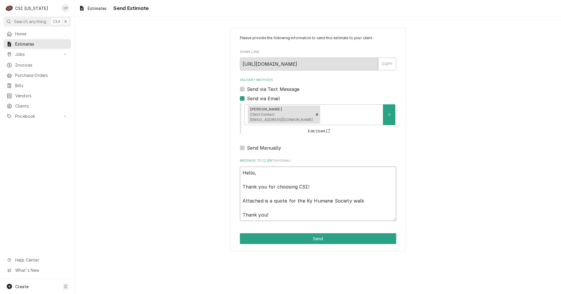
type textarea "Hello, Thank you for choosing CSI! Attached is a quote for the Ky Humane Societ…"
type textarea "x"
type textarea "Hello, Thank you for choosing CSI! Attached is a quote for the Ky Humane Societ…"
type textarea "x"
type textarea "Hello, Thank you for choosing CSI! Attached is a quote for the Ky Humane Societ…"
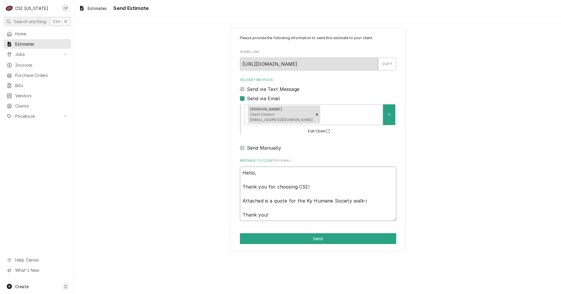
type textarea "x"
type textarea "Hello, Thank you for choosing CSI! Attached is a quote for the Ky Humane Societ…"
type textarea "x"
type textarea "Hello, Thank you for choosing CSI! Attached is a quote for the Ky Humane Societ…"
type textarea "x"
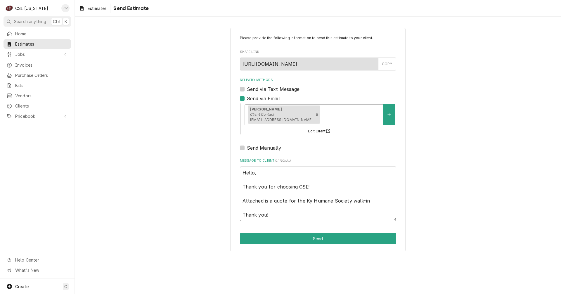
type textarea "Hello, Thank you for choosing CSI! Attached is a quote for the Ky Humane Societ…"
type textarea "x"
type textarea "Hello, Thank you for choosing CSI! Attached is a quote for the Ky Humane Societ…"
type textarea "x"
type textarea "Hello, Thank you for choosing CSI! Attached is a quote for the Ky Humane Societ…"
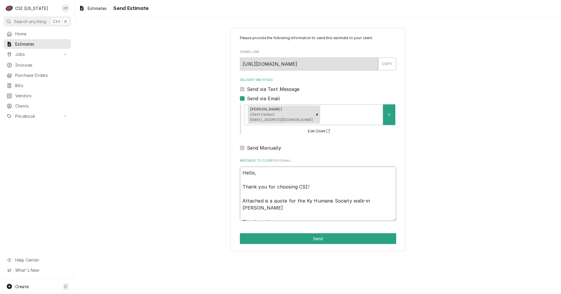
type textarea "x"
type textarea "Hello, Thank you for choosing CSI! Attached is a quote for the Ky Humane Societ…"
type textarea "x"
type textarea "Hello, Thank you for choosing CSI! Attached is a quote for the Ky Humane Societ…"
type textarea "x"
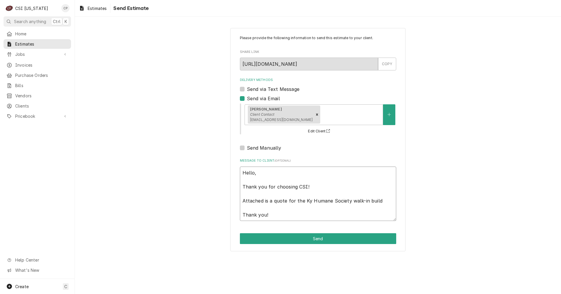
type textarea "Hello, Thank you for choosing CSI! Attached is a quote for the Ky Humane Societ…"
type textarea "x"
type textarea "Hello, Thank you for choosing CSI! Attached is a quote for the Ky Humane Societ…"
type textarea "x"
type textarea "Hello, Thank you for choosing CSI! Attached is a quote for the Ky Humane Societ…"
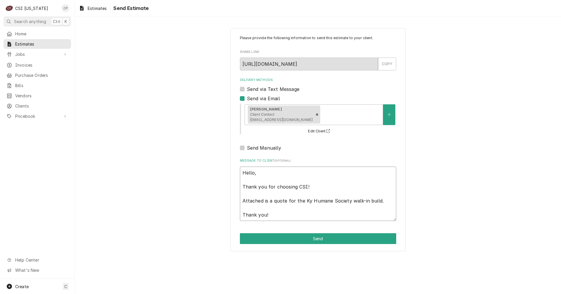
type textarea "x"
type textarea "Hello, Thank you for choosing CSI! Attached is a quote for the Ky Humane Societ…"
type textarea "x"
type textarea "Hello, Thank you for choosing CSI! Attached is a quote for the Ky Humane Societ…"
type textarea "x"
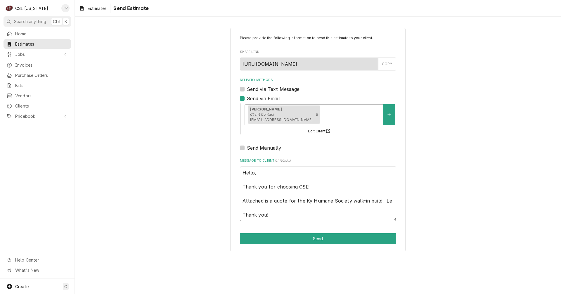
type textarea "Hello, Thank you for choosing CSI! Attached is a quote for the Ky Humane Societ…"
type textarea "x"
type textarea "Hello, Thank you for choosing CSI! Attached is a quote for the Ky Humane Societ…"
type textarea "x"
type textarea "Hello, Thank you for choosing CSI! Attached is a quote for the Ky Humane Societ…"
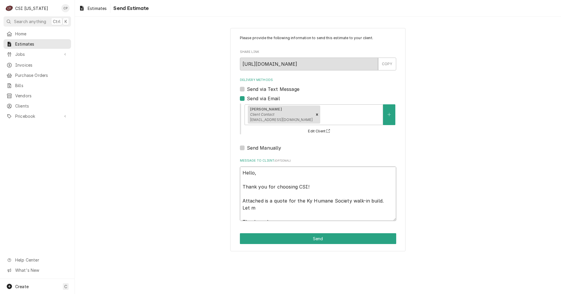
type textarea "x"
type textarea "Hello, Thank you for choosing CSI! Attached is a quote for the Ky Humane Societ…"
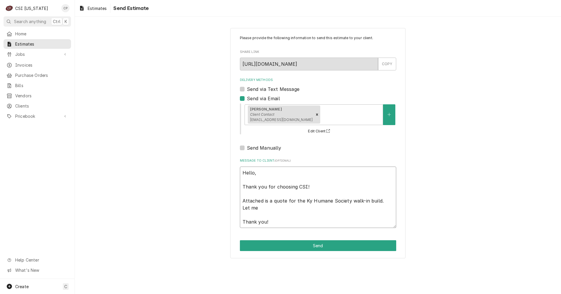
type textarea "x"
type textarea "Hello, Thank you for choosing CSI! Attached is a quote for the Ky Humane Societ…"
type textarea "x"
type textarea "Hello, Thank you for choosing CSI! Attached is a quote for the Ky Humane Societ…"
type textarea "x"
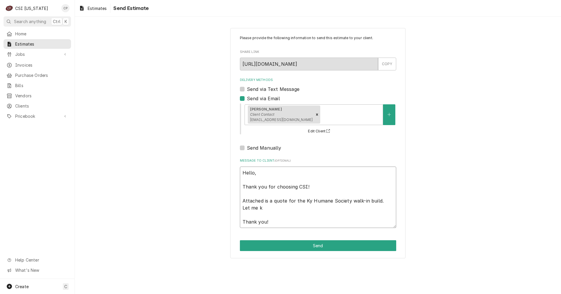
type textarea "Hello, Thank you for choosing CSI! Attached is a quote for the Ky Humane Societ…"
type textarea "x"
type textarea "Hello, Thank you for choosing CSI! Attached is a quote for the Ky Humane Societ…"
type textarea "x"
type textarea "Hello, Thank you for choosing CSI! Attached is a quote for the Ky Humane Societ…"
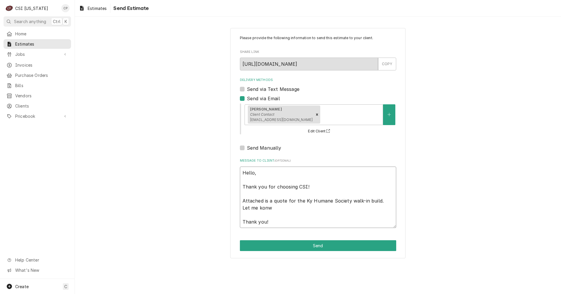
type textarea "x"
type textarea "Hello, Thank you for choosing CSI! Attached is a quote for the Ky Humane Societ…"
type textarea "x"
type textarea "Hello, Thank you for choosing CSI! Attached is a quote for the Ky Humane Societ…"
type textarea "x"
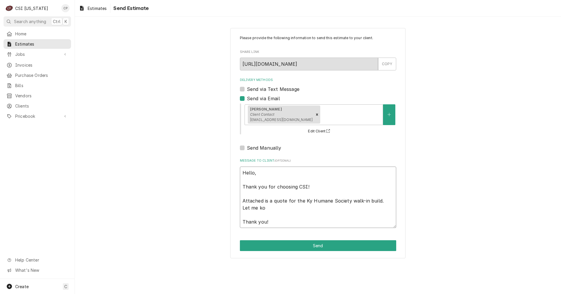
type textarea "Hello, Thank you for choosing CSI! Attached is a quote for the Ky Humane Societ…"
type textarea "x"
type textarea "Hello, Thank you for choosing CSI! Attached is a quote for the Ky Humane Societ…"
type textarea "x"
type textarea "Hello, Thank you for choosing CSI! Attached is a quote for the Ky Humane Societ…"
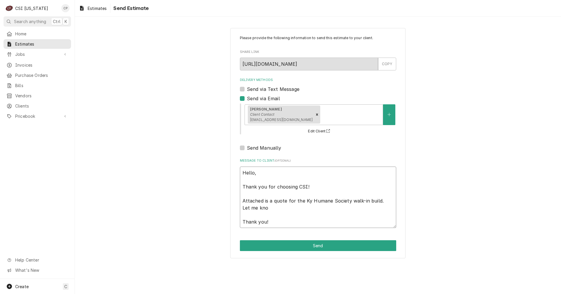
type textarea "x"
type textarea "Hello, Thank you for choosing CSI! Attached is a quote for the Ky Humane Societ…"
type textarea "x"
type textarea "Hello, Thank you for choosing CSI! Attached is a quote for the Ky Humane Societ…"
type textarea "x"
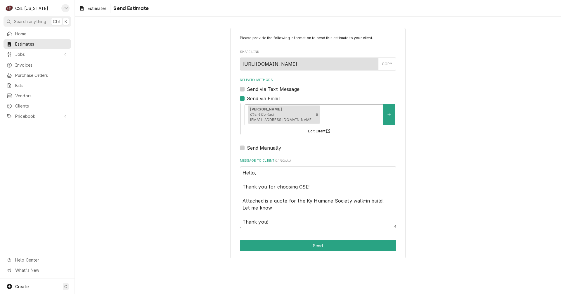
type textarea "Hello, Thank you for choosing CSI! Attached is a quote for the Ky Humane Societ…"
type textarea "x"
type textarea "Hello, Thank you for choosing CSI! Attached is a quote for the Ky Humane Societ…"
type textarea "x"
type textarea "Hello, Thank you for choosing CSI! Attached is a quote for the Ky Humane Societ…"
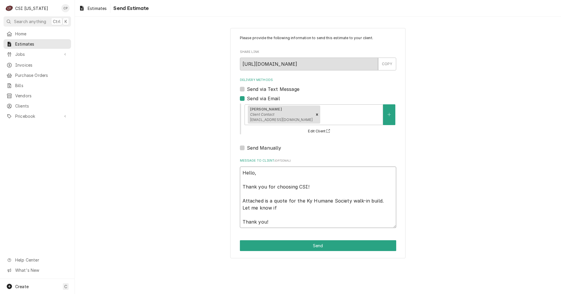
type textarea "x"
type textarea "Hello, Thank you for choosing CSI! Attached is a quote for the Ky Humane Societ…"
type textarea "x"
type textarea "Hello, Thank you for choosing CSI! Attached is a quote for the Ky Humane Societ…"
type textarea "x"
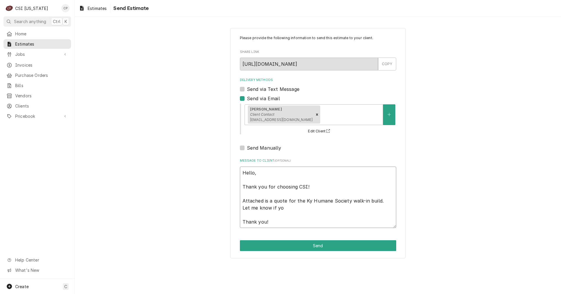
type textarea "Hello, Thank you for choosing CSI! Attached is a quote for the Ky Humane Societ…"
type textarea "x"
type textarea "Hello, Thank you for choosing CSI! Attached is a quote for the Ky Humane Societ…"
type textarea "x"
type textarea "Hello, Thank you for choosing CSI! Attached is a quote for the Ky Humane Societ…"
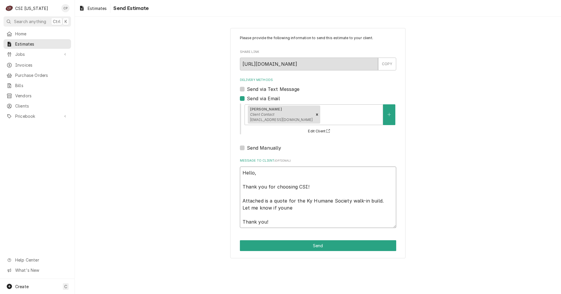
type textarea "x"
type textarea "Hello, Thank you for choosing CSI! Attached is a quote for the Ky Humane Societ…"
type textarea "x"
type textarea "Hello, Thank you for choosing CSI! Attached is a quote for the Ky Humane Societ…"
type textarea "x"
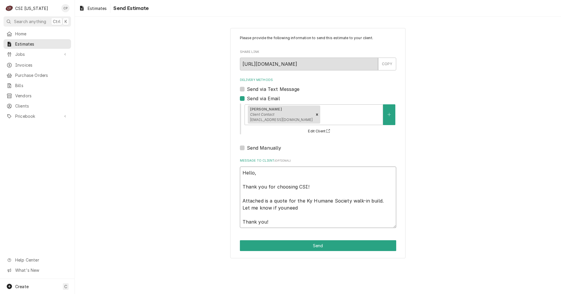
type textarea "Hello, Thank you for choosing CSI! Attached is a quote for the Ky Humane Societ…"
type textarea "x"
type textarea "Hello, Thank you for choosing CSI! Attached is a quote for the Ky Humane Societ…"
type textarea "x"
type textarea "Hello, Thank you for choosing CSI! Attached is a quote for the Ky Humane Societ…"
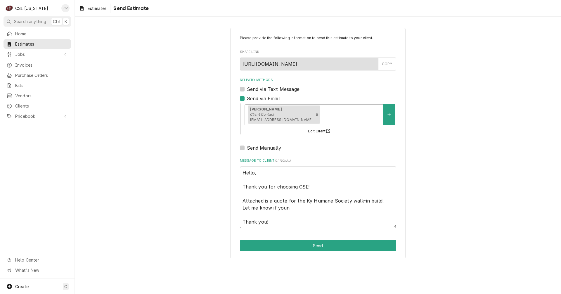
type textarea "x"
type textarea "Hello, Thank you for choosing CSI! Attached is a quote for the Ky Humane Societ…"
type textarea "x"
type textarea "Hello, Thank you for choosing CSI! Attached is a quote for the Ky Humane Societ…"
type textarea "x"
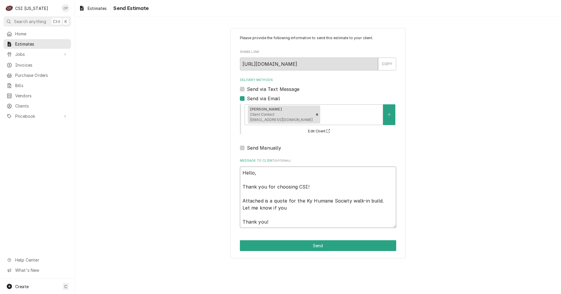
type textarea "Hello, Thank you for choosing CSI! Attached is a quote for the Ky Humane Societ…"
type textarea "x"
type textarea "Hello, Thank you for choosing CSI! Attached is a quote for the Ky Humane Societ…"
type textarea "x"
type textarea "Hello, Thank you for choosing CSI! Attached is a quote for the Ky Humane Societ…"
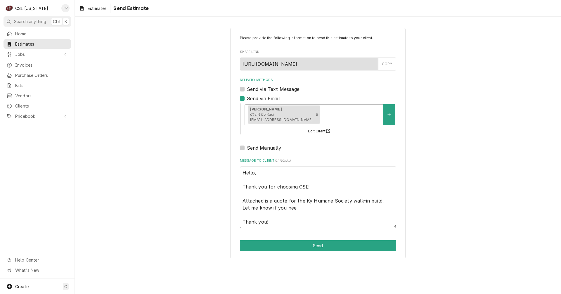
type textarea "x"
type textarea "Hello, Thank you for choosing CSI! Attached is a quote for the Ky Humane Societ…"
type textarea "x"
type textarea "Hello, Thank you for choosing CSI! Attached is a quote for the Ky Humane Societ…"
type textarea "x"
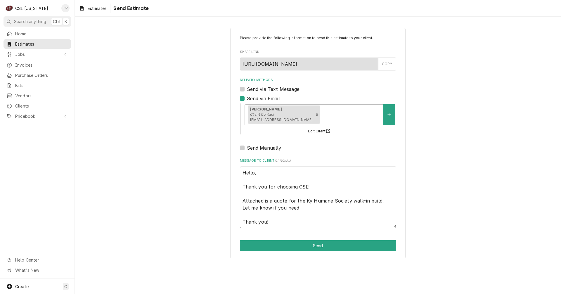
type textarea "Hello, Thank you for choosing CSI! Attached is a quote for the Ky Humane Societ…"
type textarea "x"
type textarea "Hello, Thank you for choosing CSI! Attached is a quote for the Ky Humane Societ…"
type textarea "x"
type textarea "Hello, Thank you for choosing CSI! Attached is a quote for the Ky Humane Societ…"
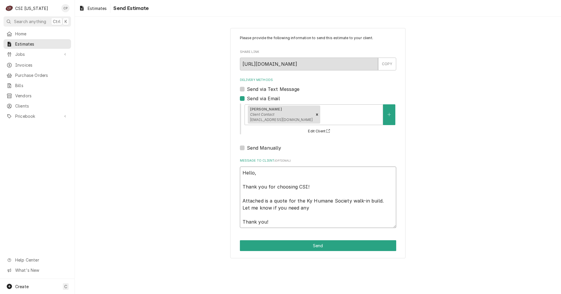
type textarea "x"
type textarea "Hello, Thank you for choosing CSI! Attached is a quote for the Ky Humane Societ…"
type textarea "x"
type textarea "Hello, Thank you for choosing CSI! Attached is a quote for the Ky Humane Societ…"
type textarea "x"
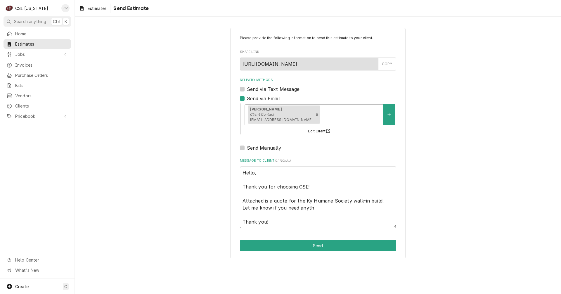
type textarea "Hello, Thank you for choosing CSI! Attached is a quote for the Ky Humane Societ…"
type textarea "x"
type textarea "Hello, Thank you for choosing CSI! Attached is a quote for the Ky Humane Societ…"
type textarea "x"
type textarea "Hello, Thank you for choosing CSI! Attached is a quote for the Ky Humane Societ…"
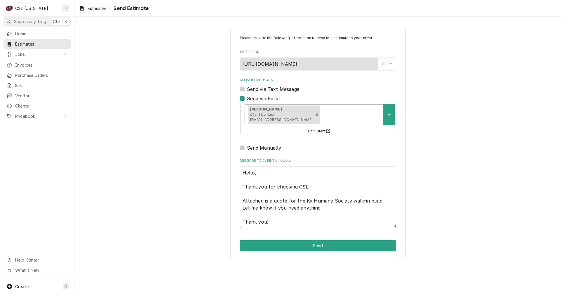
type textarea "x"
type textarea "Hello, Thank you for choosing CSI! Attached is a quote for the Ky Humane Societ…"
type textarea "x"
type textarea "Hello, Thank you for choosing CSI! Attached is a quote for the Ky Humane Societ…"
type textarea "x"
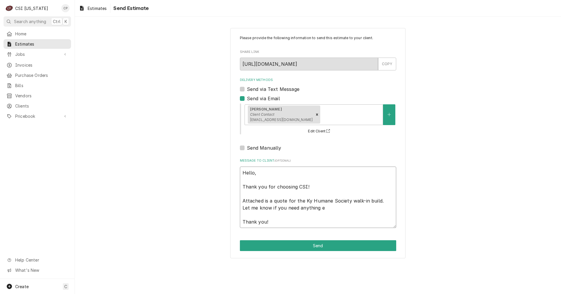
type textarea "Hello, Thank you for choosing CSI! Attached is a quote for the Ky Humane Societ…"
type textarea "x"
type textarea "Hello, Thank you for choosing CSI! Attached is a quote for the Ky Humane Societ…"
type textarea "x"
type textarea "Hello, Thank you for choosing CSI! Attached is a quote for the Ky Humane Societ…"
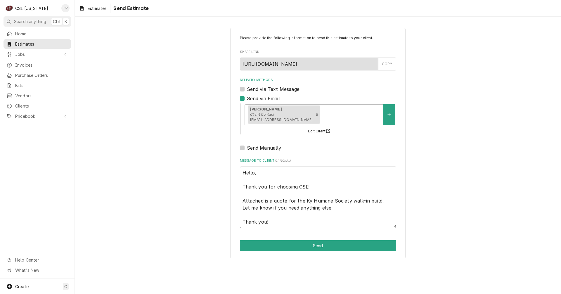
type textarea "x"
type textarea "Hello, Thank you for choosing CSI! Attached is a quote for the Ky Humane Societ…"
click at [324, 249] on button "Send" at bounding box center [318, 245] width 156 height 11
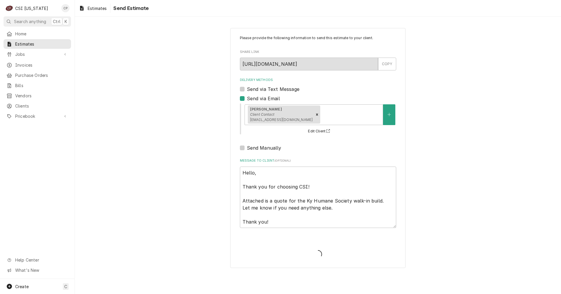
type textarea "x"
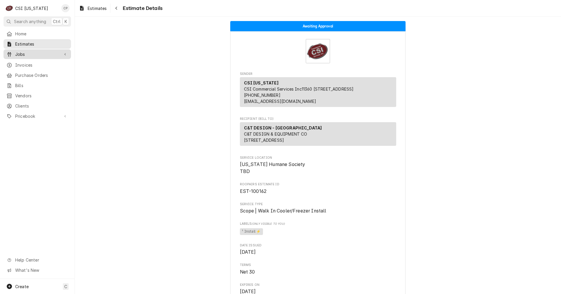
click at [23, 54] on span "Jobs" at bounding box center [37, 54] width 44 height 6
click at [22, 62] on span "Jobs" at bounding box center [41, 64] width 53 height 6
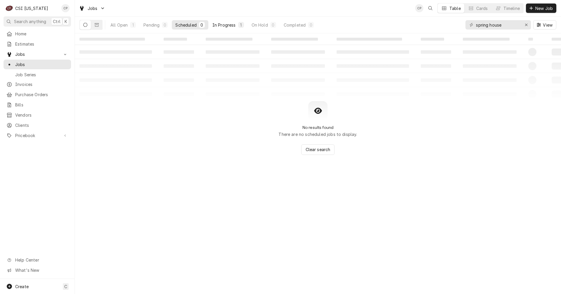
click at [227, 26] on div "In Progress" at bounding box center [223, 25] width 23 height 6
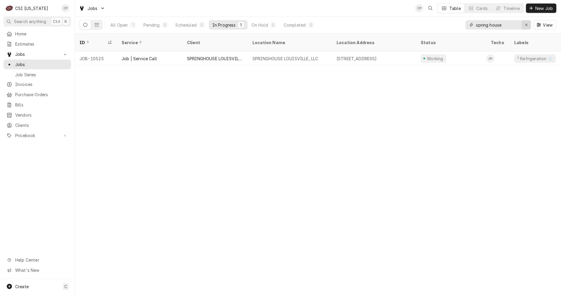
click at [526, 25] on icon "Erase input" at bounding box center [526, 25] width 3 height 4
